Goal: Transaction & Acquisition: Subscribe to service/newsletter

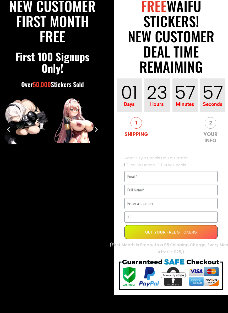
scroll to position [73, 0]
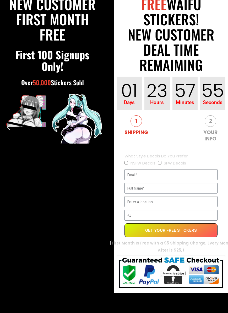
click at [178, 174] on input "EVERGREEN" at bounding box center [170, 174] width 93 height 11
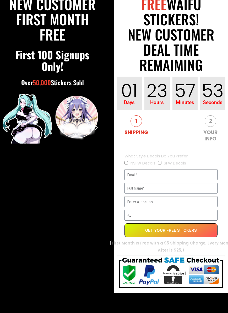
type input "[EMAIL_ADDRESS][DOMAIN_NAME]"
type input "[PERSON_NAME]"
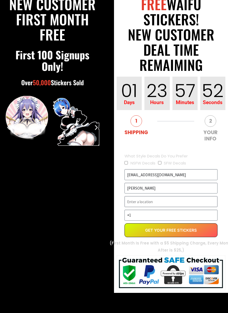
click at [177, 202] on input "EVERGREEN" at bounding box center [170, 201] width 93 height 11
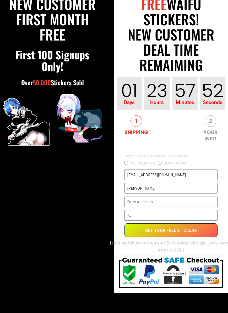
scroll to position [73, 0]
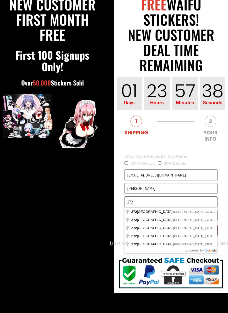
type input "[STREET_ADDRESS]"
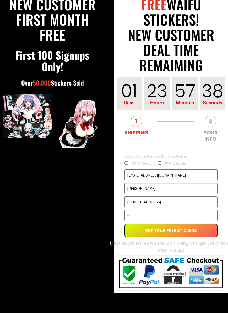
scroll to position [73, 0]
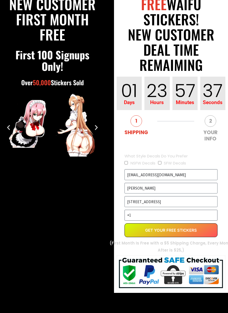
click at [188, 219] on input "+1" at bounding box center [170, 215] width 93 height 11
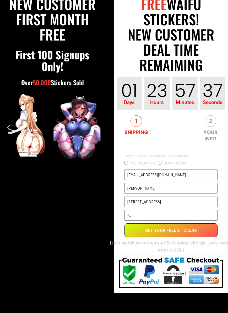
scroll to position [85, 6]
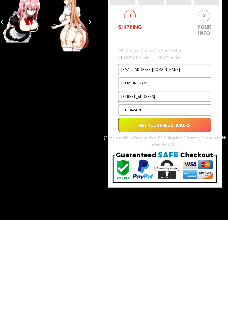
type input "[PHONE_NUMBER]"
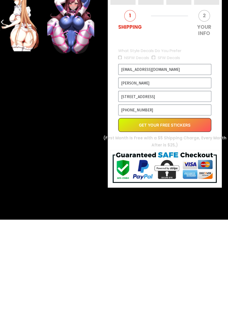
click at [186, 212] on button "Get Your Free Stickers" at bounding box center [164, 219] width 93 height 14
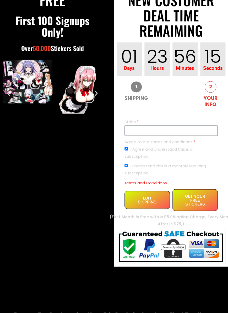
scroll to position [107, 0]
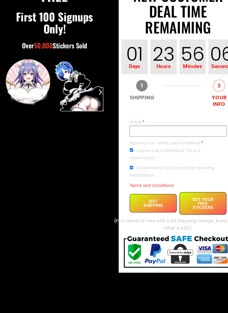
click at [207, 195] on span "GET YOUR FREE STICKERS" at bounding box center [194, 201] width 25 height 12
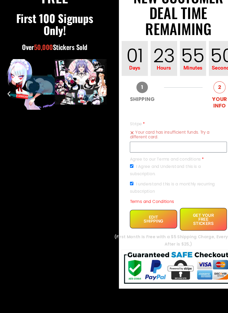
click at [154, 211] on button "EDIT SHIPPING" at bounding box center [146, 214] width 45 height 18
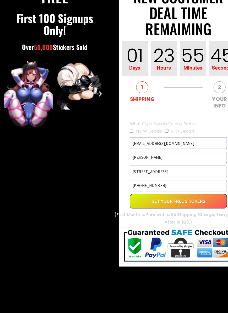
click at [189, 196] on button "Get Your Free Stickers" at bounding box center [170, 197] width 93 height 14
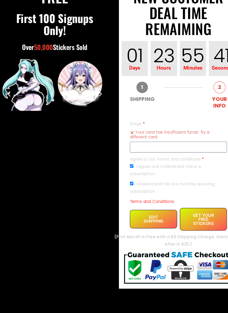
click at [189, 208] on span "GET YOUR FREE STICKERS" at bounding box center [194, 214] width 25 height 12
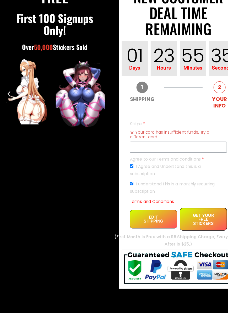
click at [128, 161] on input "Agree to our Terms and conditions" at bounding box center [125, 162] width 3 height 3
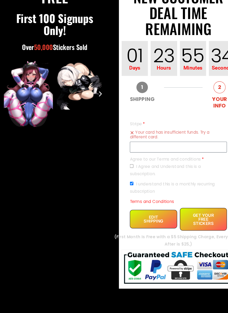
click at [127, 161] on input "Agree to our Terms and conditions" at bounding box center [125, 162] width 3 height 3
checkbox input "true"
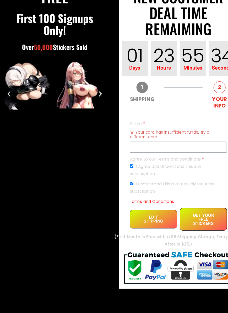
click at [127, 178] on input "I understand this is a monthly recurring subscription" at bounding box center [125, 179] width 3 height 3
click at [131, 177] on label "I understand this is a monthly recurring subscription" at bounding box center [164, 183] width 81 height 13
click at [128, 178] on input "I understand this is a monthly recurring subscription" at bounding box center [125, 179] width 3 height 3
checkbox input "true"
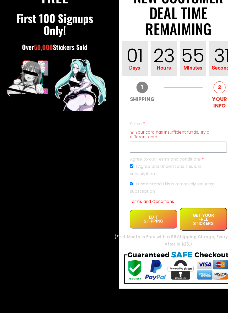
click at [191, 153] on label "Agree to our Terms and conditions" at bounding box center [159, 156] width 71 height 7
click at [128, 161] on input "Agree to our Terms and conditions" at bounding box center [125, 162] width 3 height 3
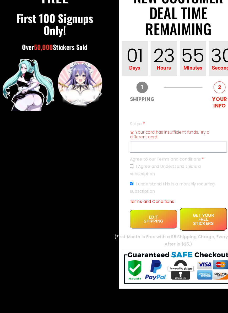
click at [189, 153] on label "Agree to our Terms and conditions" at bounding box center [159, 156] width 71 height 7
click at [128, 161] on input "Agree to our Terms and conditions" at bounding box center [125, 162] width 3 height 3
checkbox input "true"
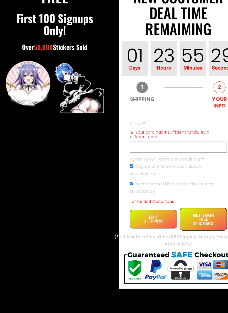
click at [191, 210] on span "GET YOUR FREE STICKERS" at bounding box center [194, 214] width 25 height 12
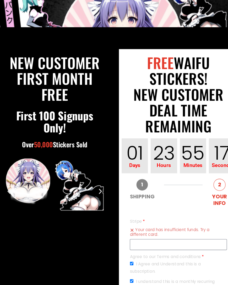
scroll to position [0, 0]
